Goal: Find specific page/section: Find specific page/section

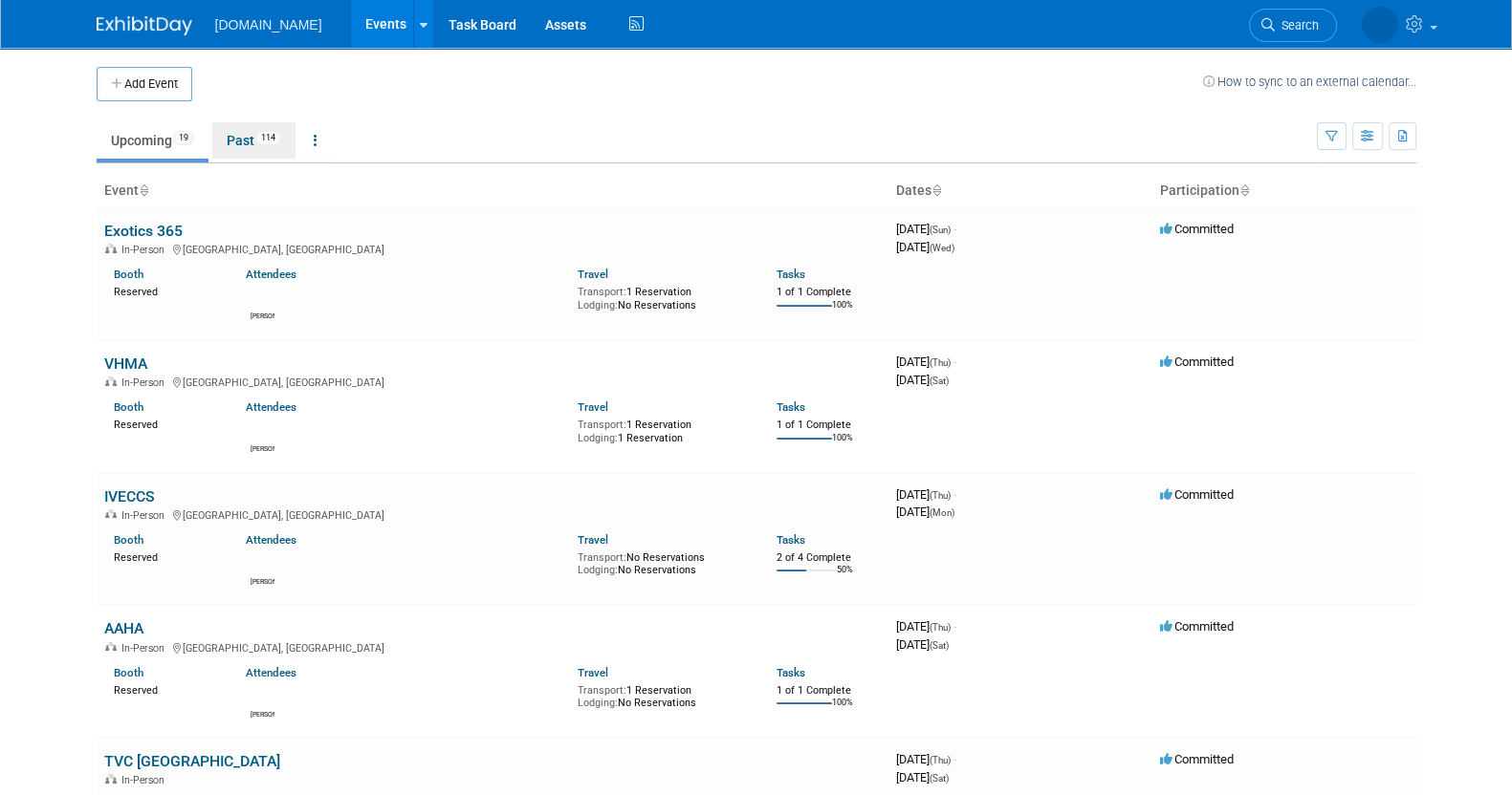
click at [234, 140] on link "Past 114" at bounding box center [253, 141] width 83 height 37
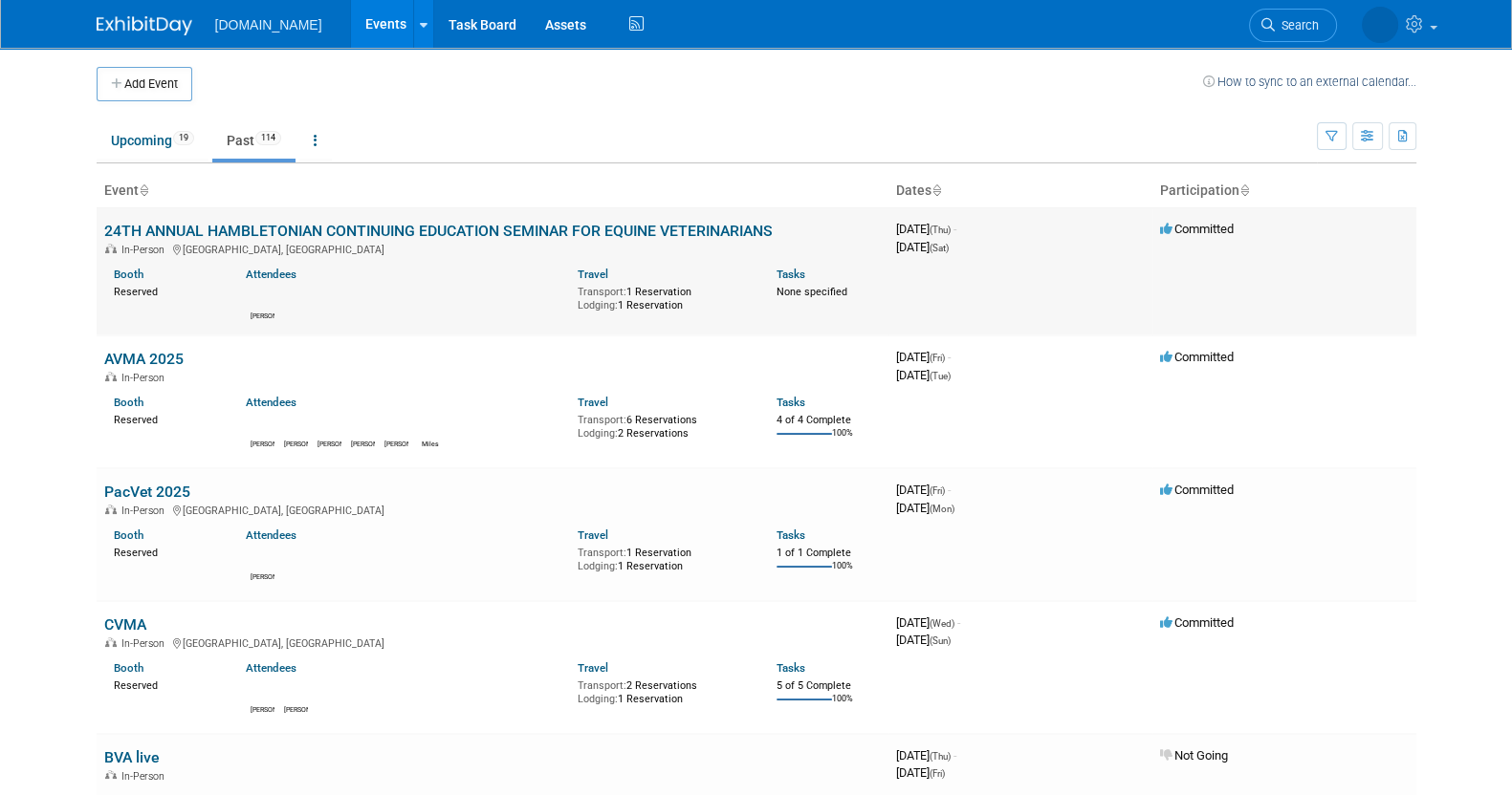
click at [229, 223] on link "24TH ANNUAL HAMBLETONIAN CONTINUING EDUCATION SEMINAR FOR EQUINE VETERINARIANS" at bounding box center [438, 230] width 668 height 18
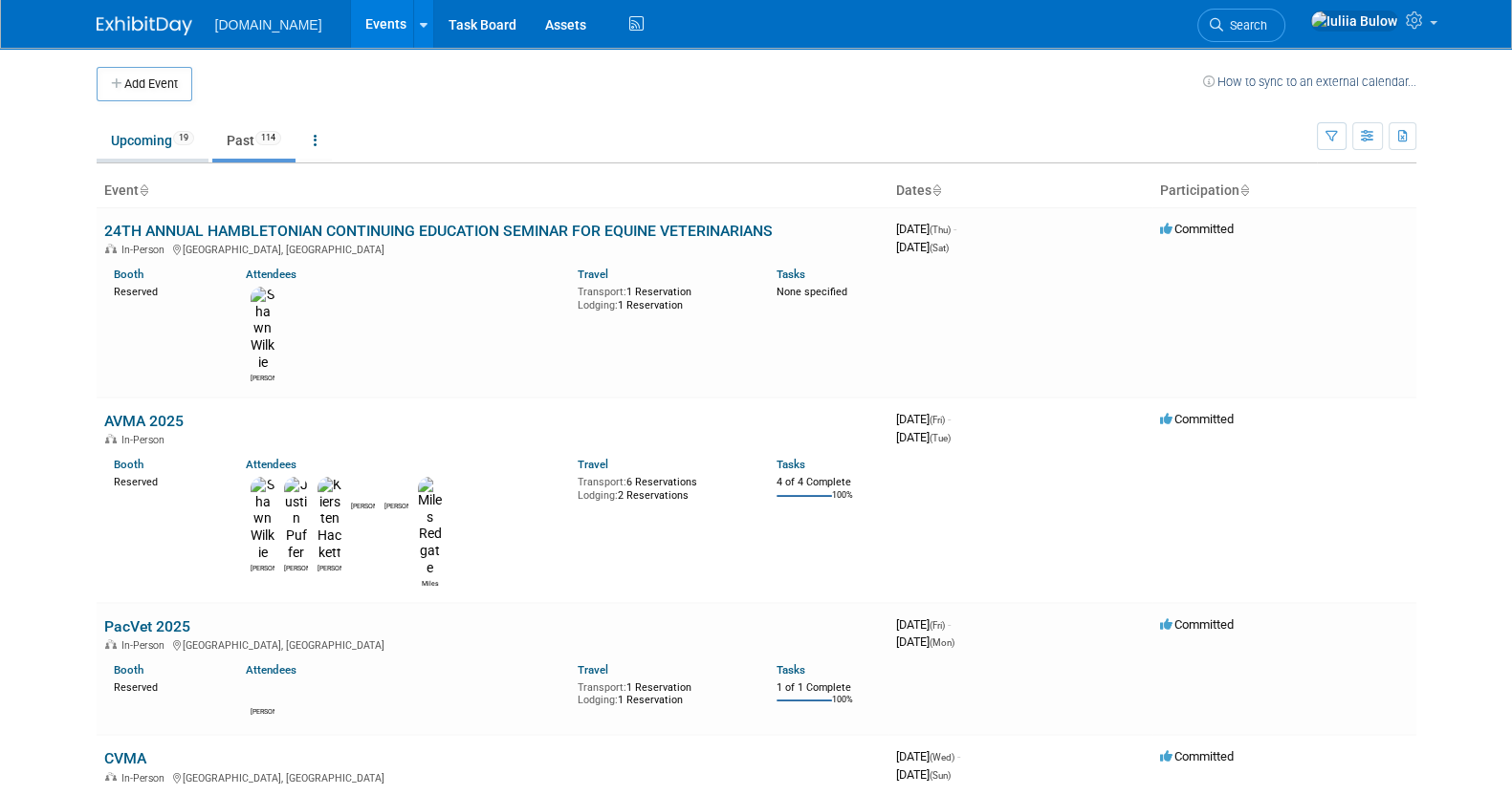
click at [130, 142] on link "Upcoming 19" at bounding box center [152, 141] width 112 height 37
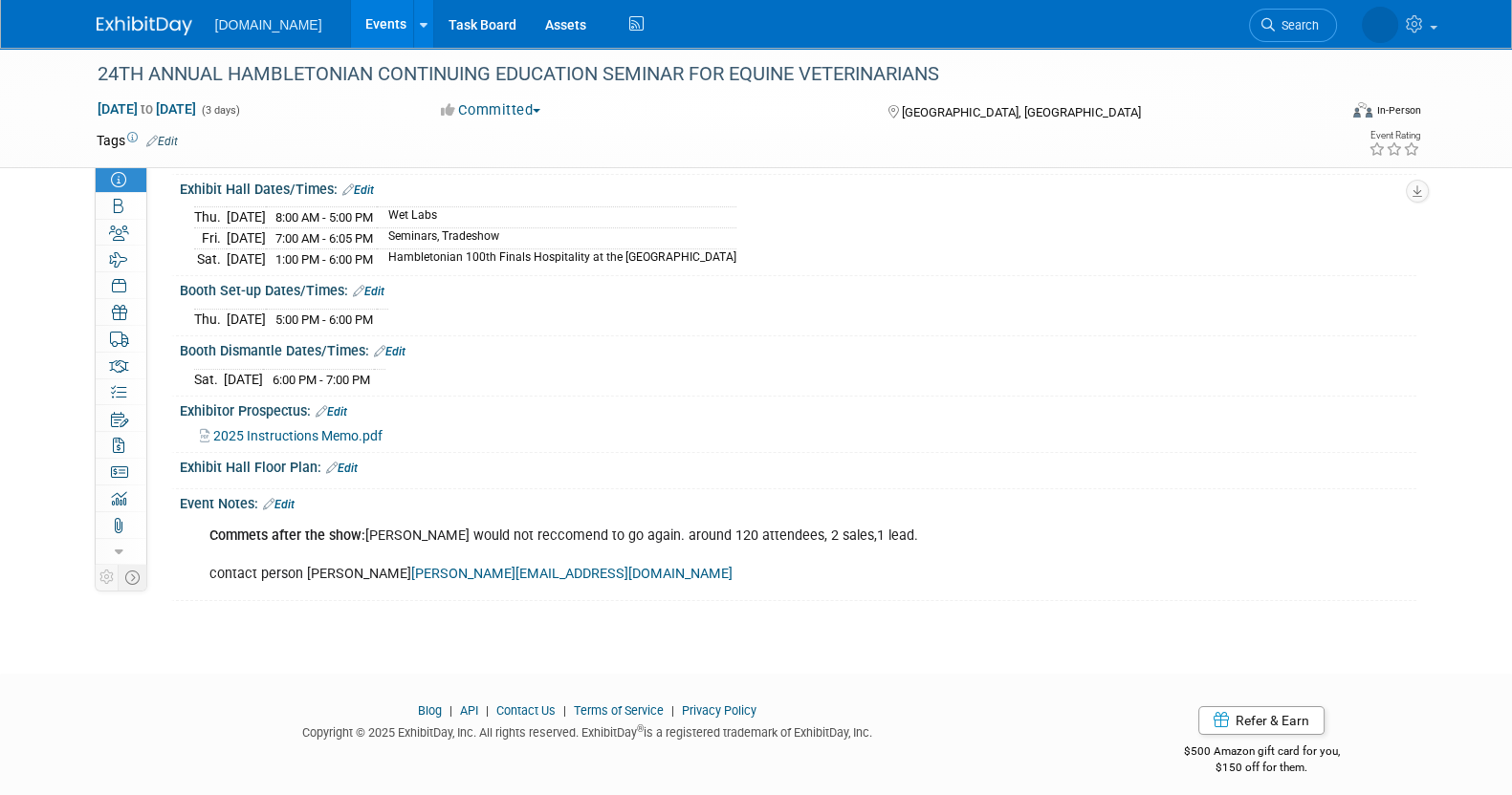
scroll to position [188, 0]
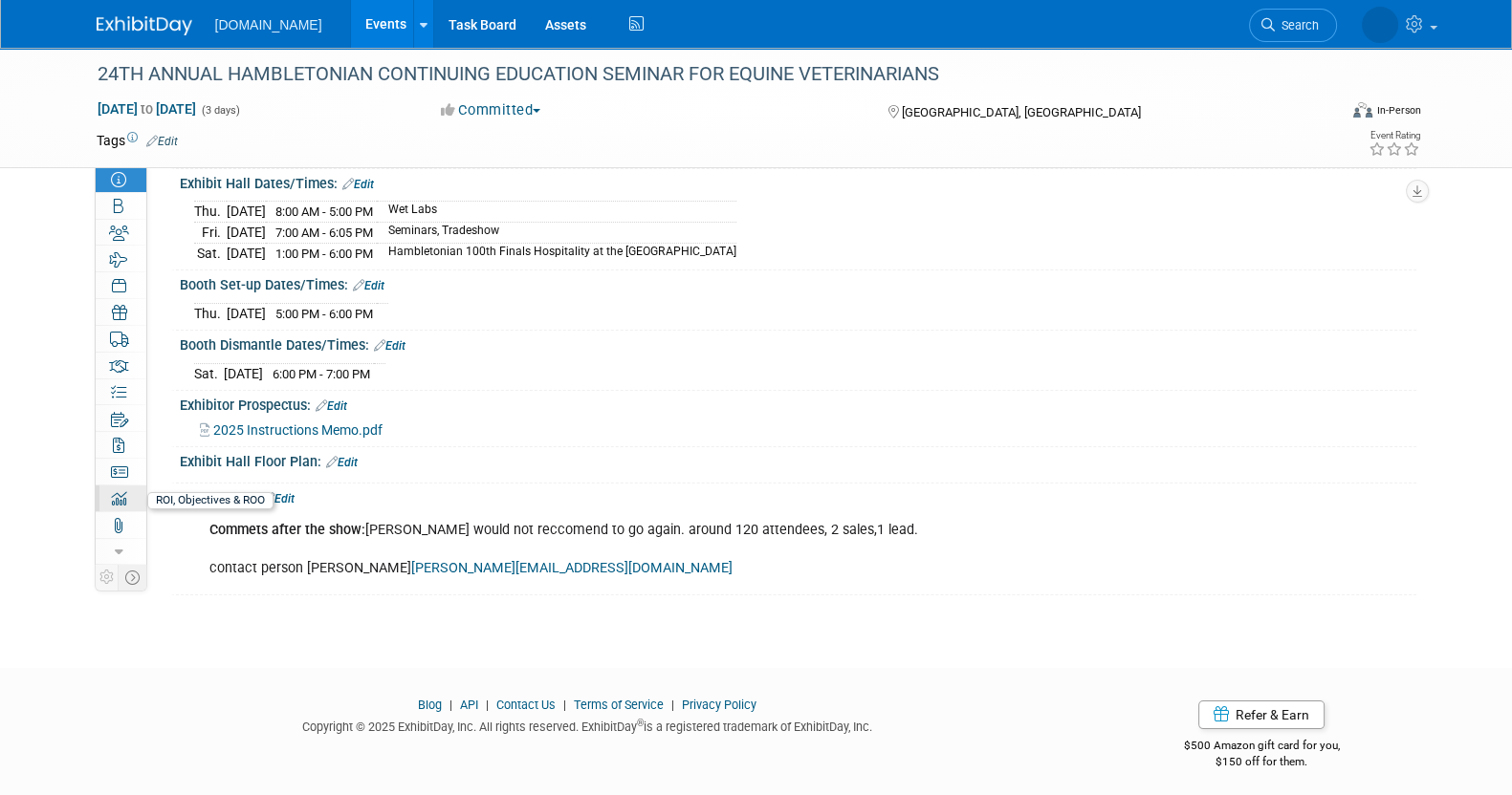
click at [117, 499] on icon at bounding box center [118, 499] width 15 height 15
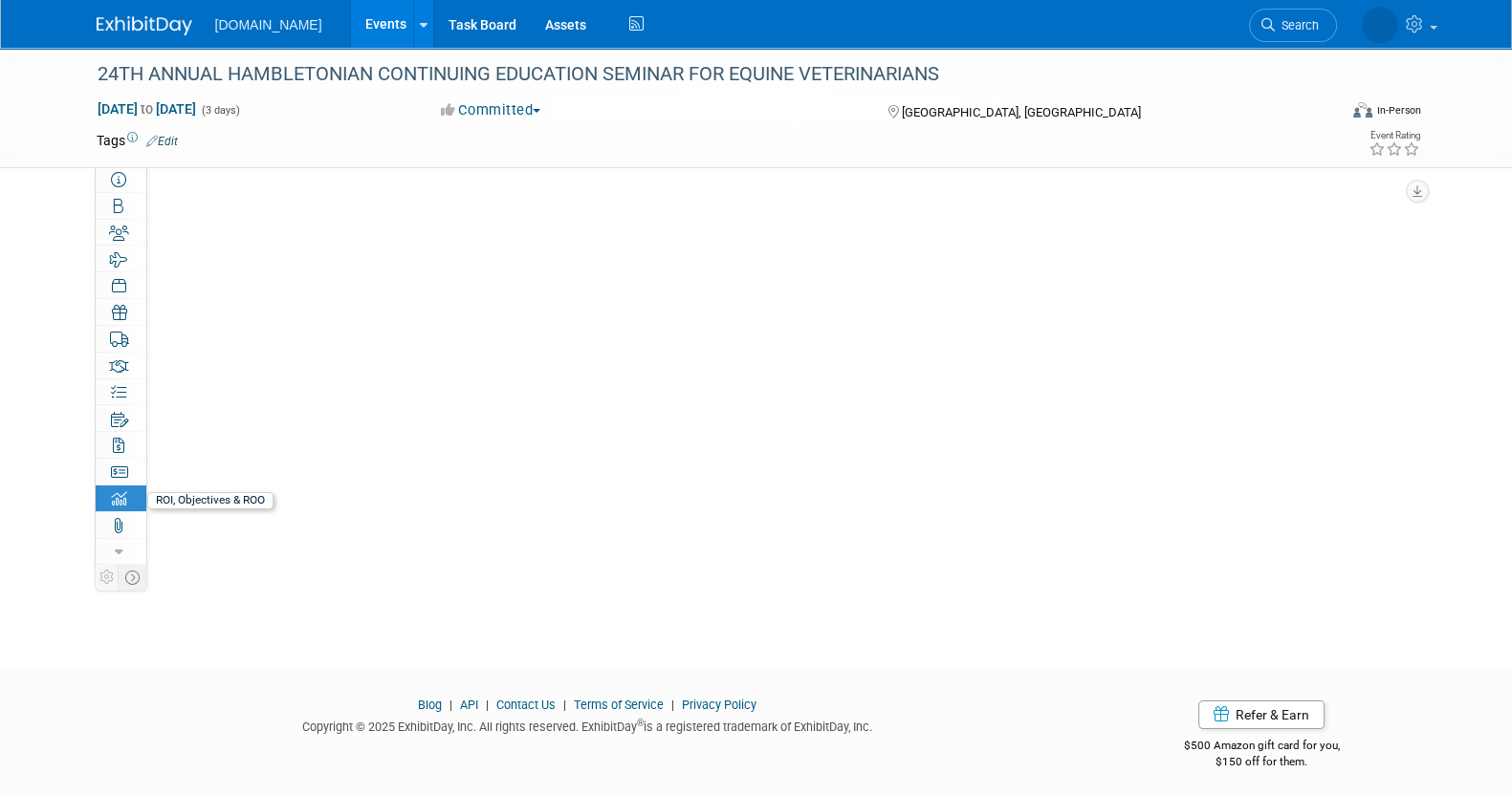
scroll to position [0, 0]
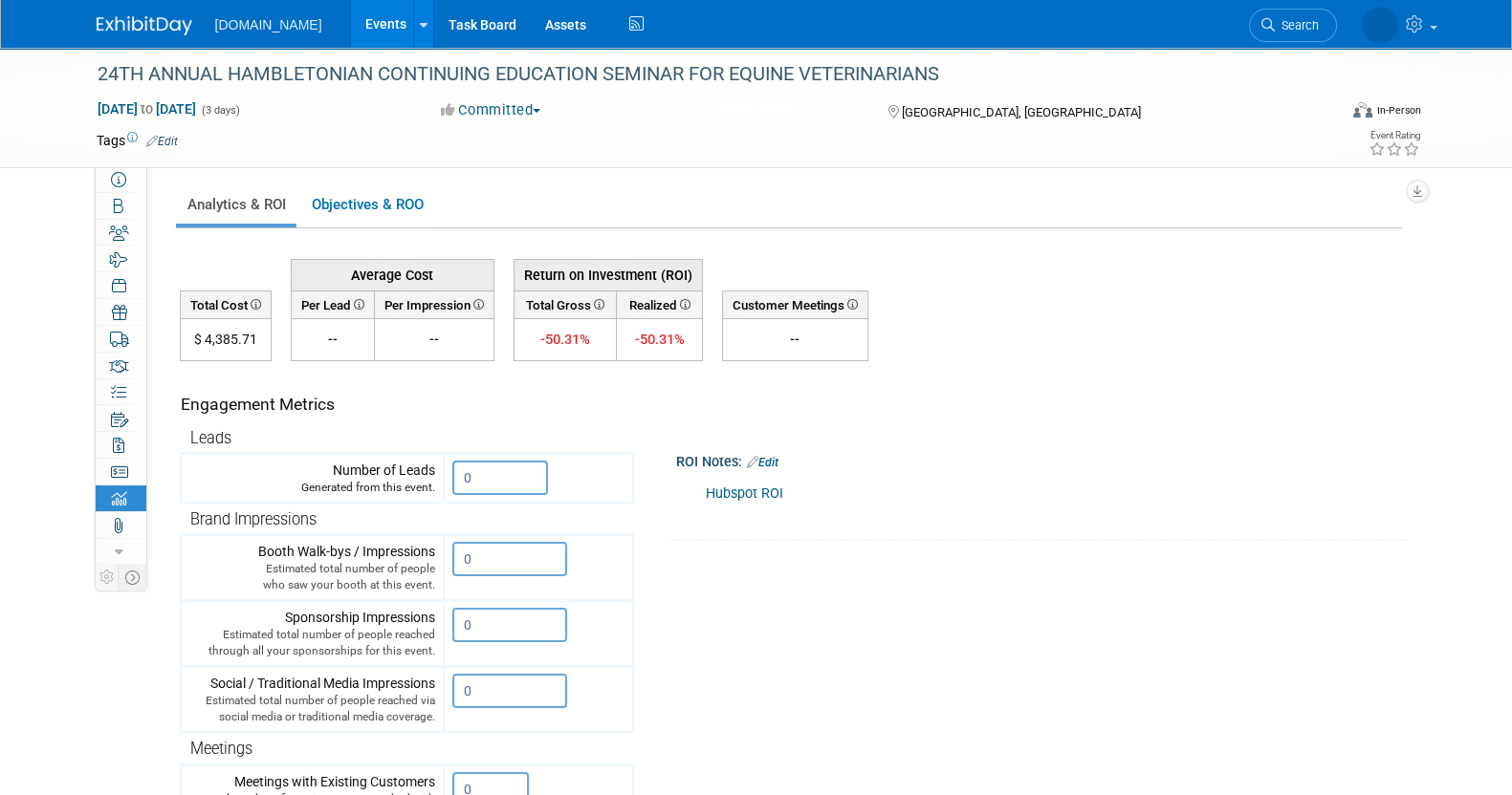
click at [729, 490] on link "Hubspot ROI" at bounding box center [744, 493] width 77 height 16
